Goal: Information Seeking & Learning: Learn about a topic

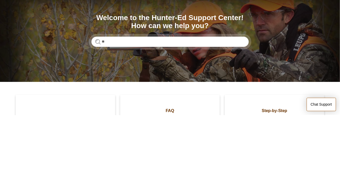
type input "**"
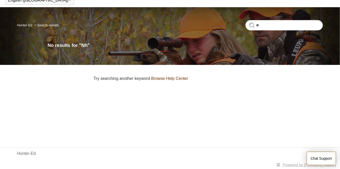
scroll to position [41, 0]
click at [286, 20] on input "**" at bounding box center [283, 25] width 77 height 10
type input "**********"
